Goal: Transaction & Acquisition: Purchase product/service

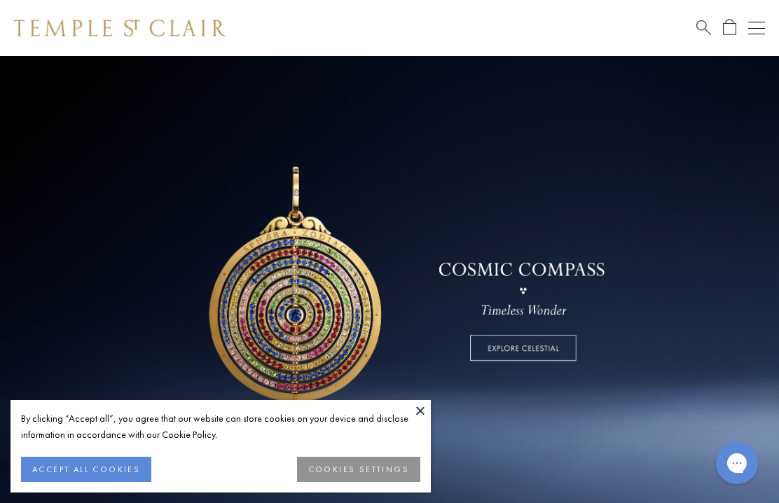
click at [412, 400] on button at bounding box center [420, 410] width 21 height 21
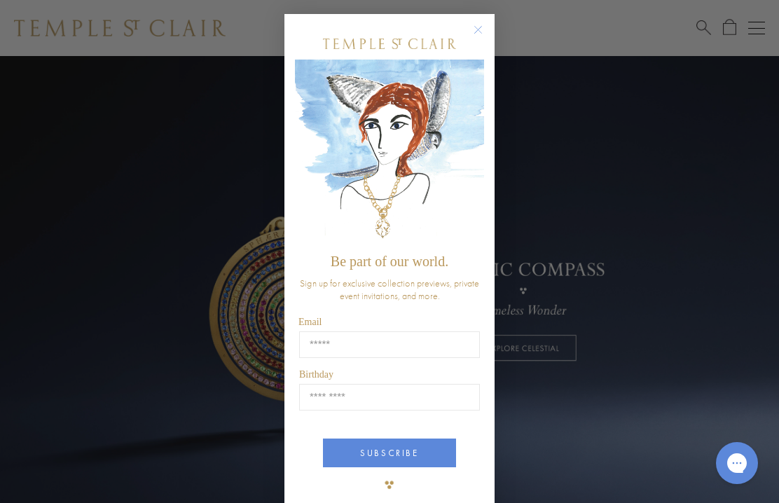
click at [99, 189] on div "Close dialog Be part of our world. Sign up for exclusive collection previews, p…" at bounding box center [389, 251] width 779 height 503
click at [484, 21] on icon "Close dialog" at bounding box center [478, 30] width 18 height 18
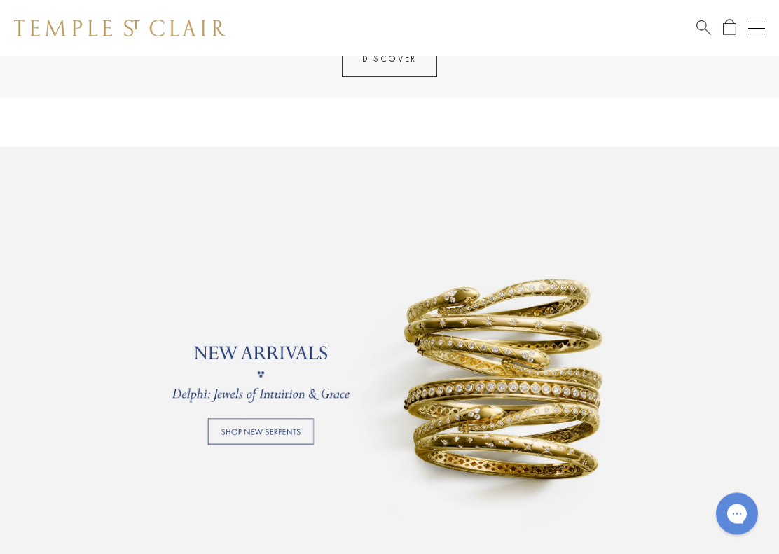
scroll to position [829, 0]
click at [259, 429] on link at bounding box center [389, 374] width 779 height 455
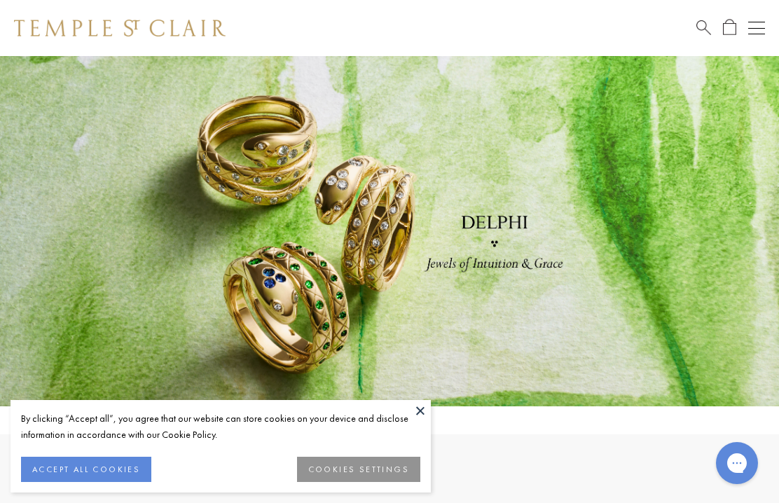
click at [421, 405] on button at bounding box center [420, 410] width 21 height 21
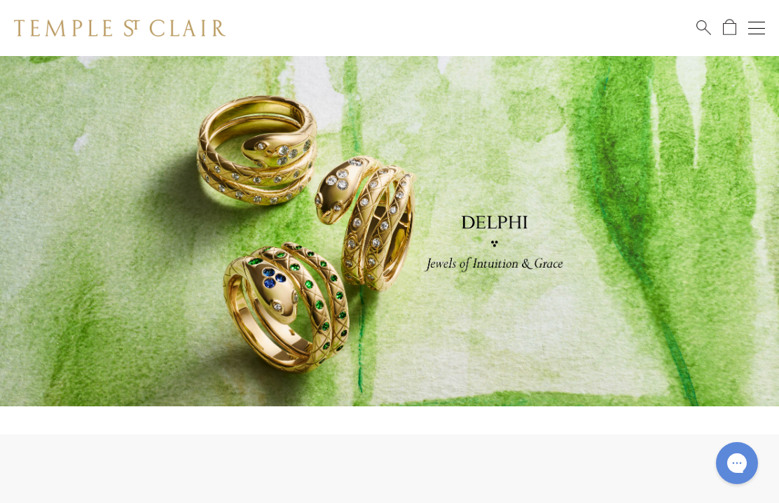
click at [142, 232] on link at bounding box center [389, 231] width 779 height 350
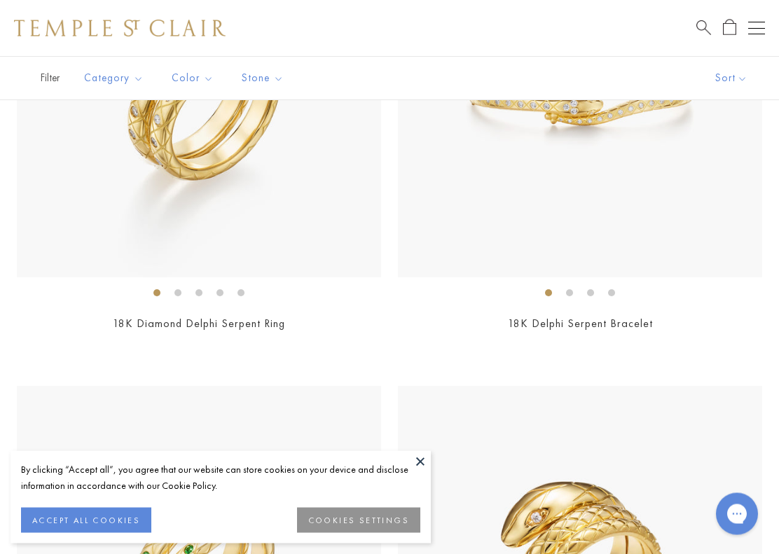
scroll to position [341, 0]
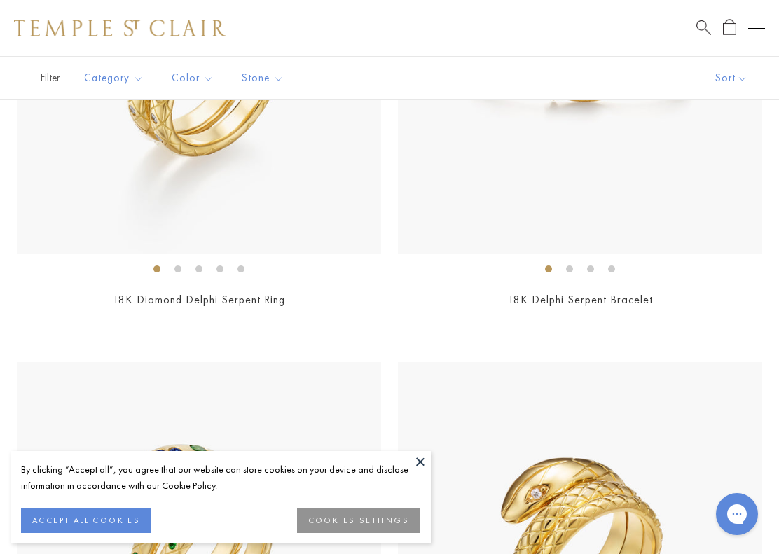
click at [113, 174] on img at bounding box center [199, 71] width 364 height 364
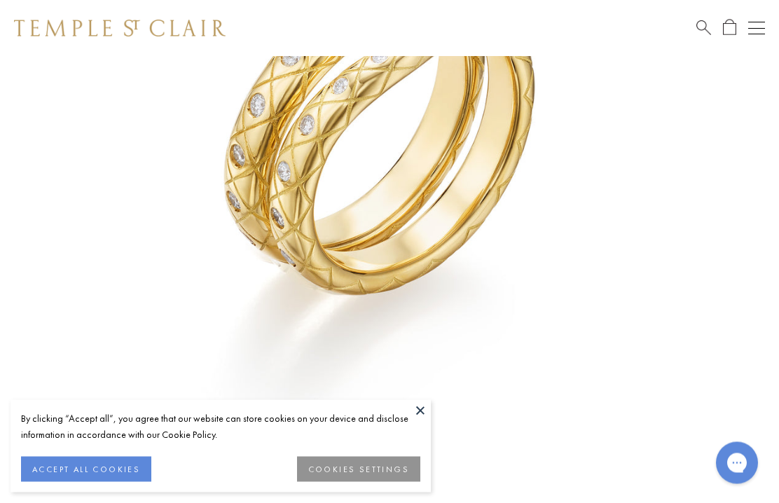
scroll to position [302, 0]
